Goal: Information Seeking & Learning: Understand process/instructions

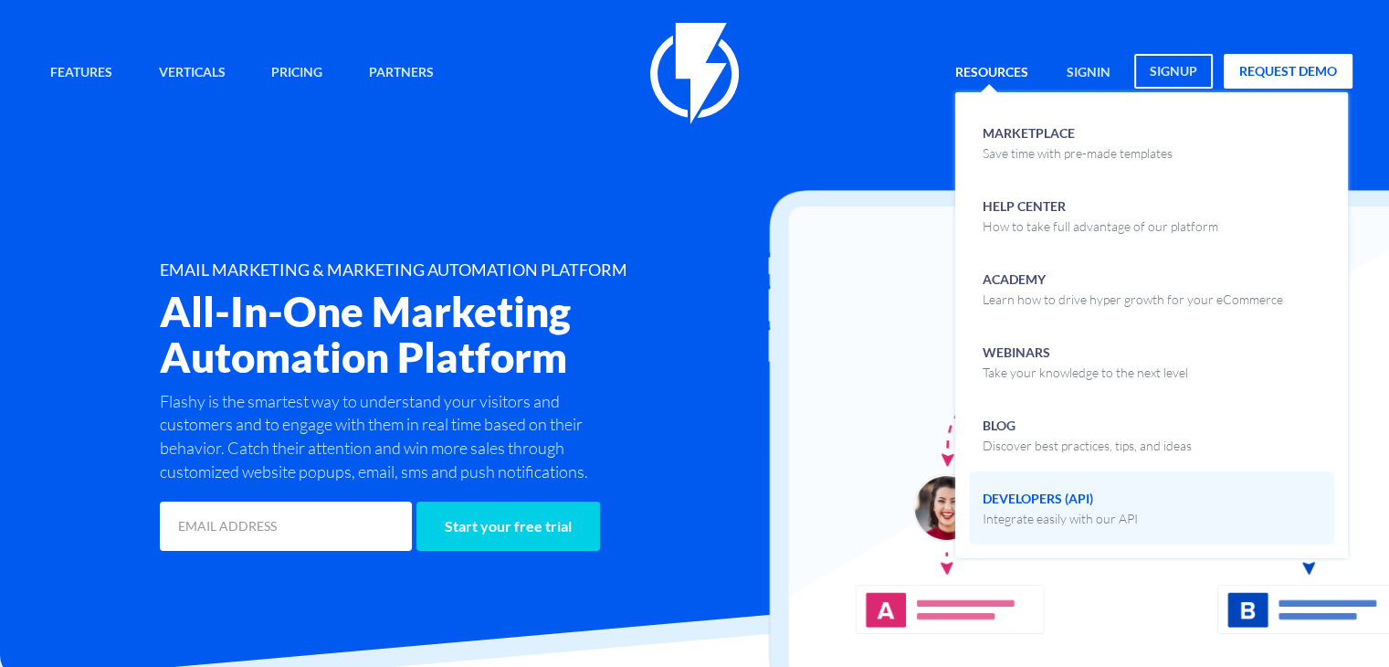
click at [1046, 514] on p "Integrate easily with our API" at bounding box center [1060, 519] width 155 height 18
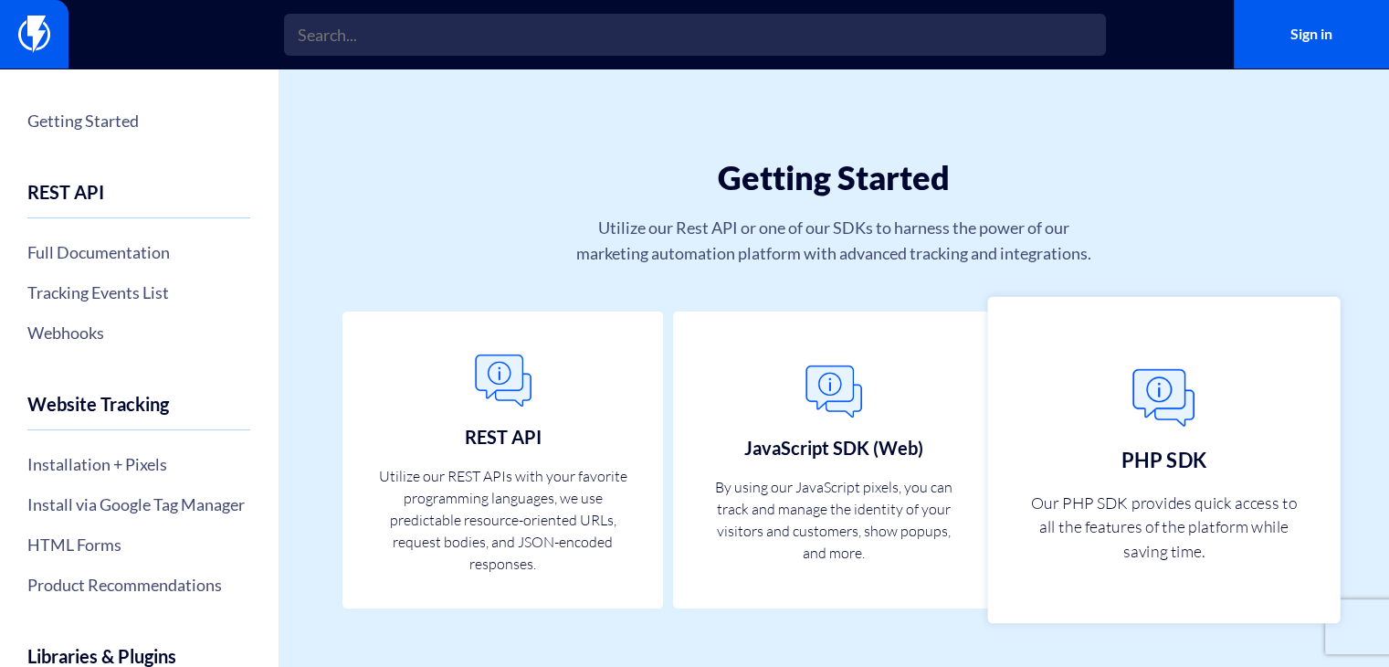
scroll to position [33, 0]
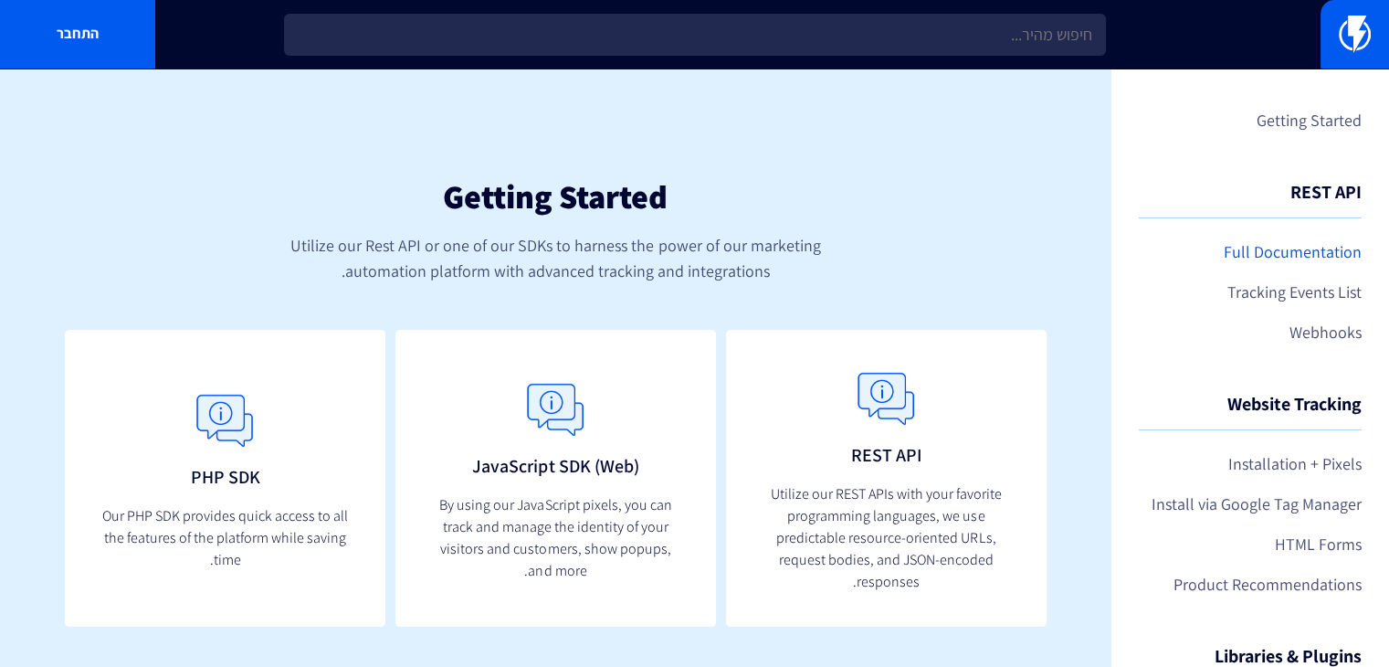
click at [1329, 249] on link "Full Documentation" at bounding box center [1250, 252] width 223 height 31
